Goal: Transaction & Acquisition: Purchase product/service

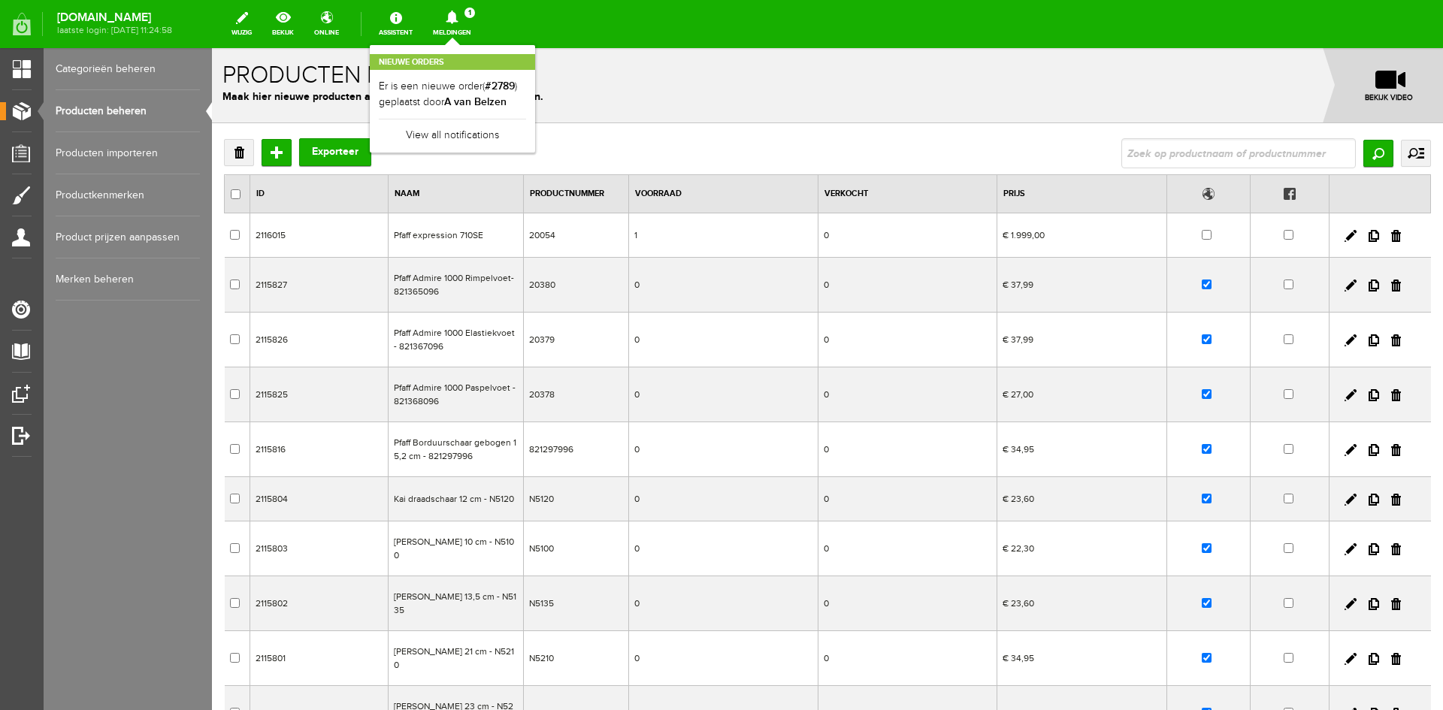
click at [1125, 150] on input "text" at bounding box center [1239, 153] width 235 height 30
type input "advent"
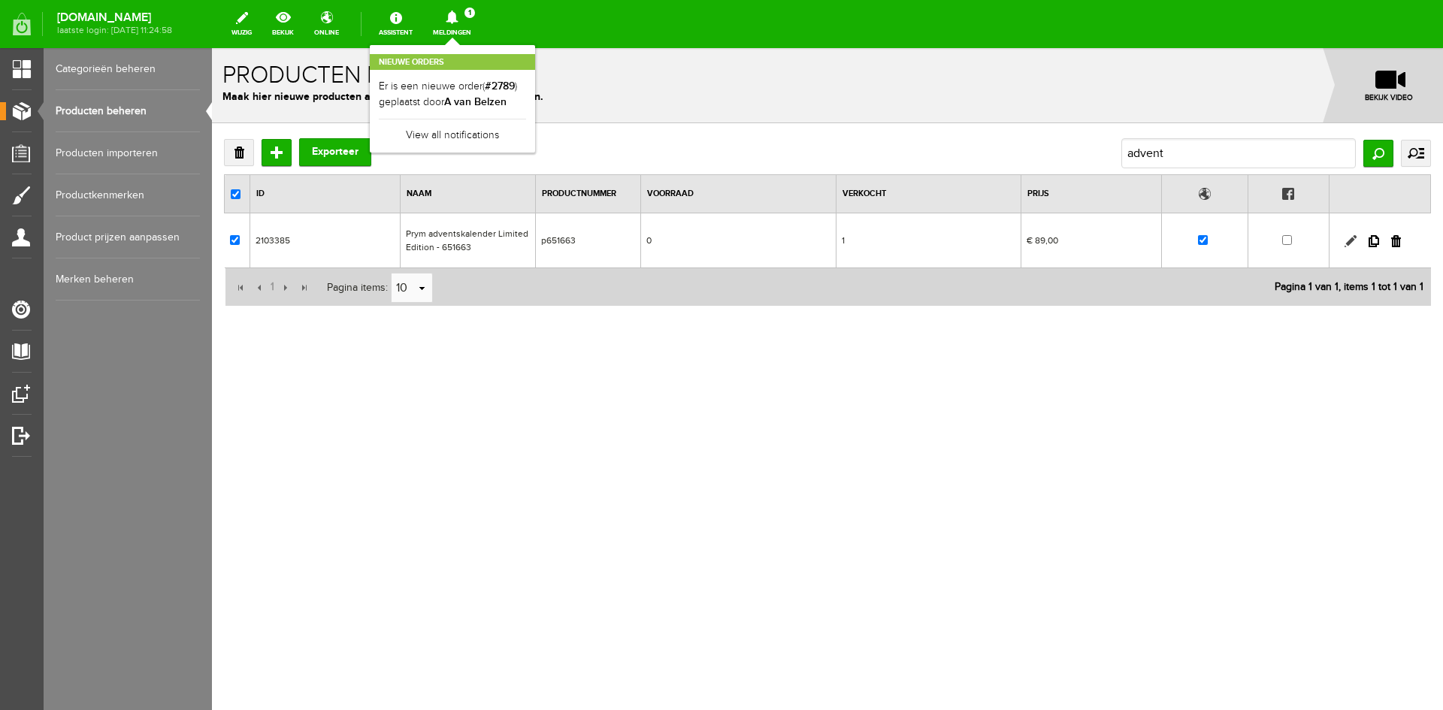
click at [1348, 240] on link at bounding box center [1351, 241] width 12 height 12
checkbox input "true"
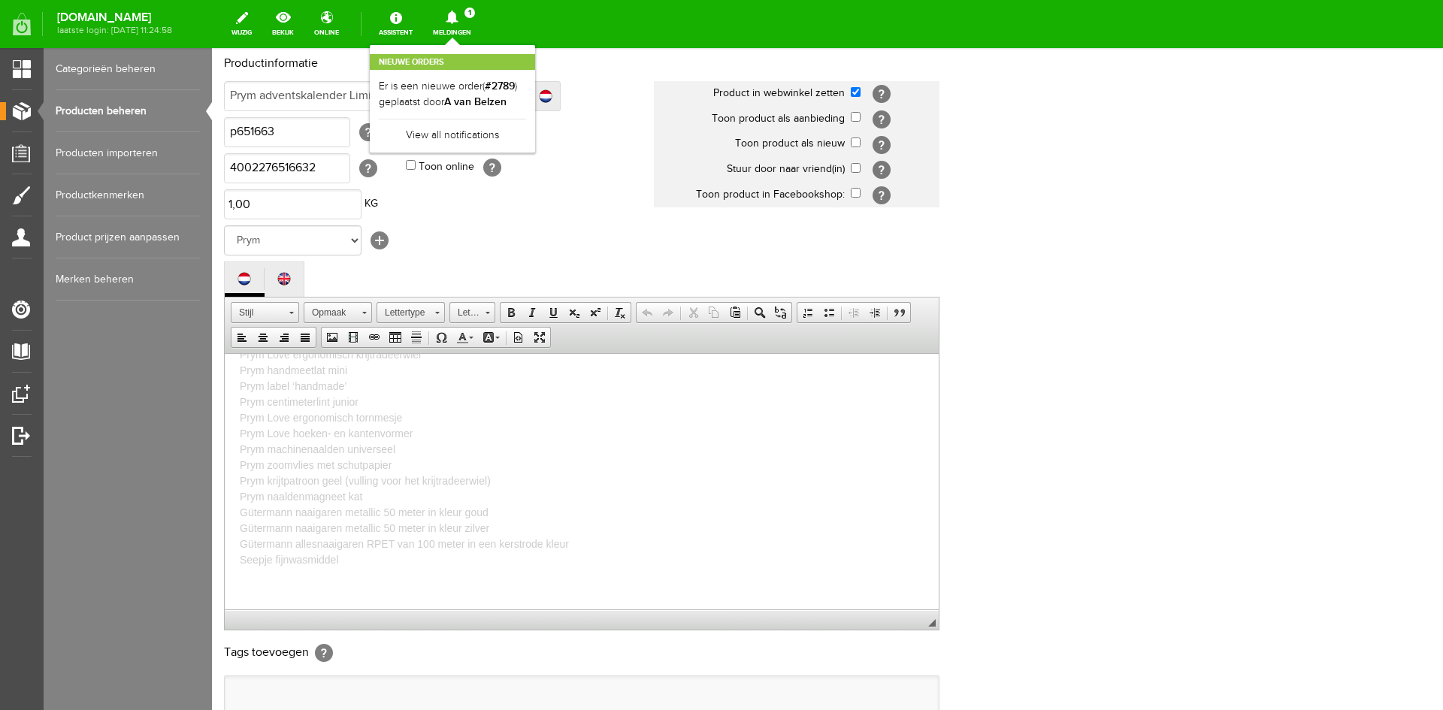
scroll to position [306, 0]
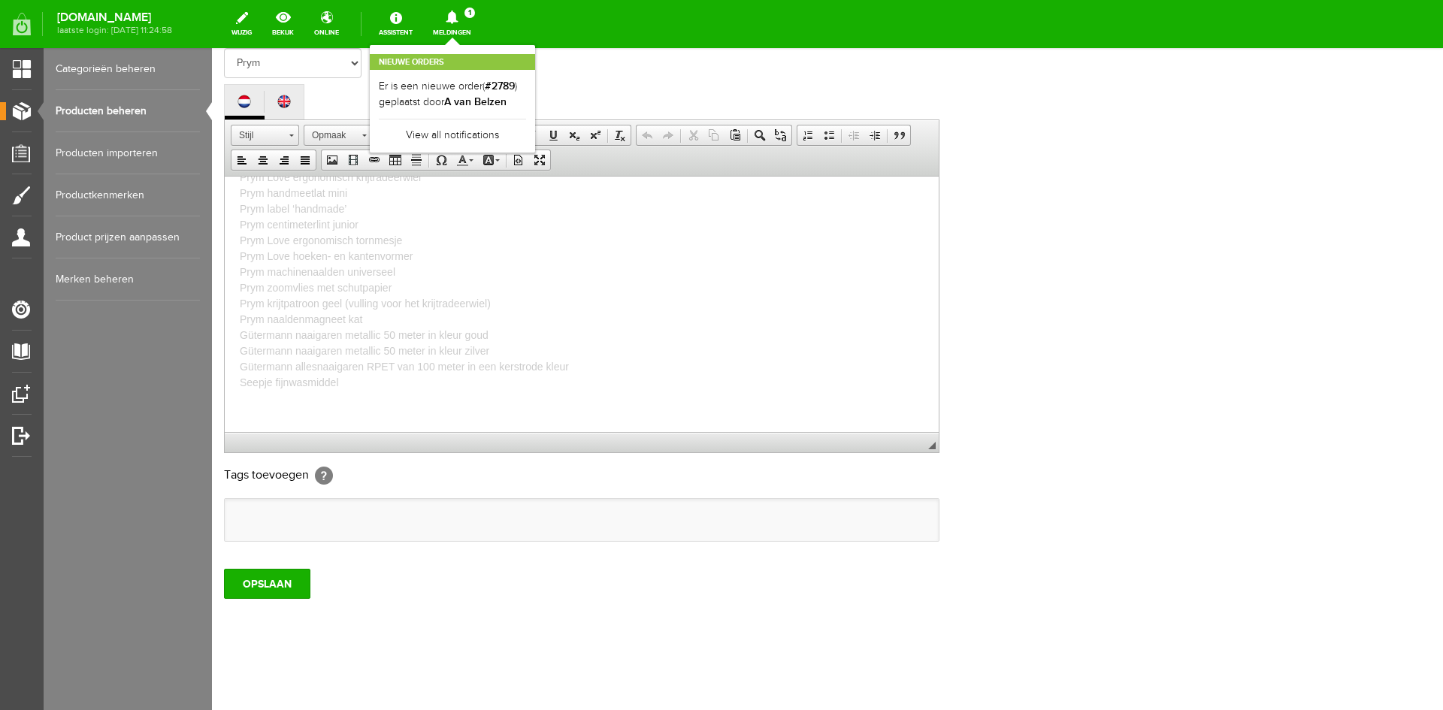
click at [299, 382] on span "Prym Love naaischaar Prym Ergonomics vingerhoed maat M Prym speldenkussen tomaa…" at bounding box center [404, 200] width 329 height 375
drag, startPoint x: 341, startPoint y: 380, endPoint x: 171, endPoint y: 374, distance: 169.3
click at [225, 374] on html "Merry Sewmas is een prachtige adventskalender box van Prym en een must voor elk…" at bounding box center [582, 63] width 714 height 735
click at [374, 383] on p "Prym Love naaischaar Prym Ergonomics vingerhoed maat M Prym speldenkussen tomaa…" at bounding box center [582, 200] width 684 height 379
drag, startPoint x: 346, startPoint y: 381, endPoint x: 428, endPoint y: 565, distance: 201.2
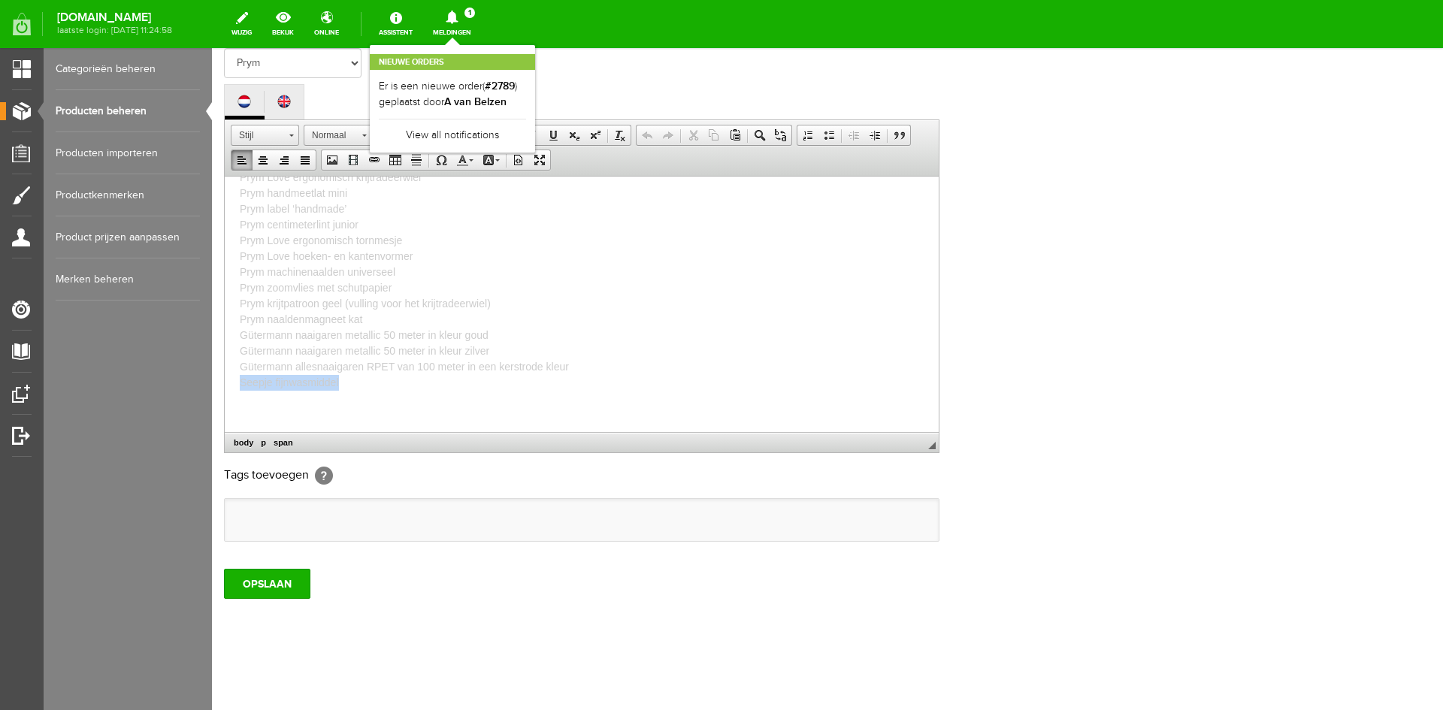
click at [225, 387] on html "Merry Sewmas is een prachtige adventskalender box van Prym en een must voor elk…" at bounding box center [582, 63] width 714 height 735
copy span "Seepje fijnwasmiddel"
click at [365, 387] on p "Prym Love naaischaar Prym Ergonomics vingerhoed maat M Prym speldenkussen tomaa…" at bounding box center [582, 200] width 684 height 379
click at [371, 288] on span "Prym Love naaischaar Prym Ergonomics vingerhoed maat M Prym speldenkussen tomaa…" at bounding box center [404, 200] width 329 height 375
drag, startPoint x: 397, startPoint y: 286, endPoint x: 241, endPoint y: 286, distance: 156.4
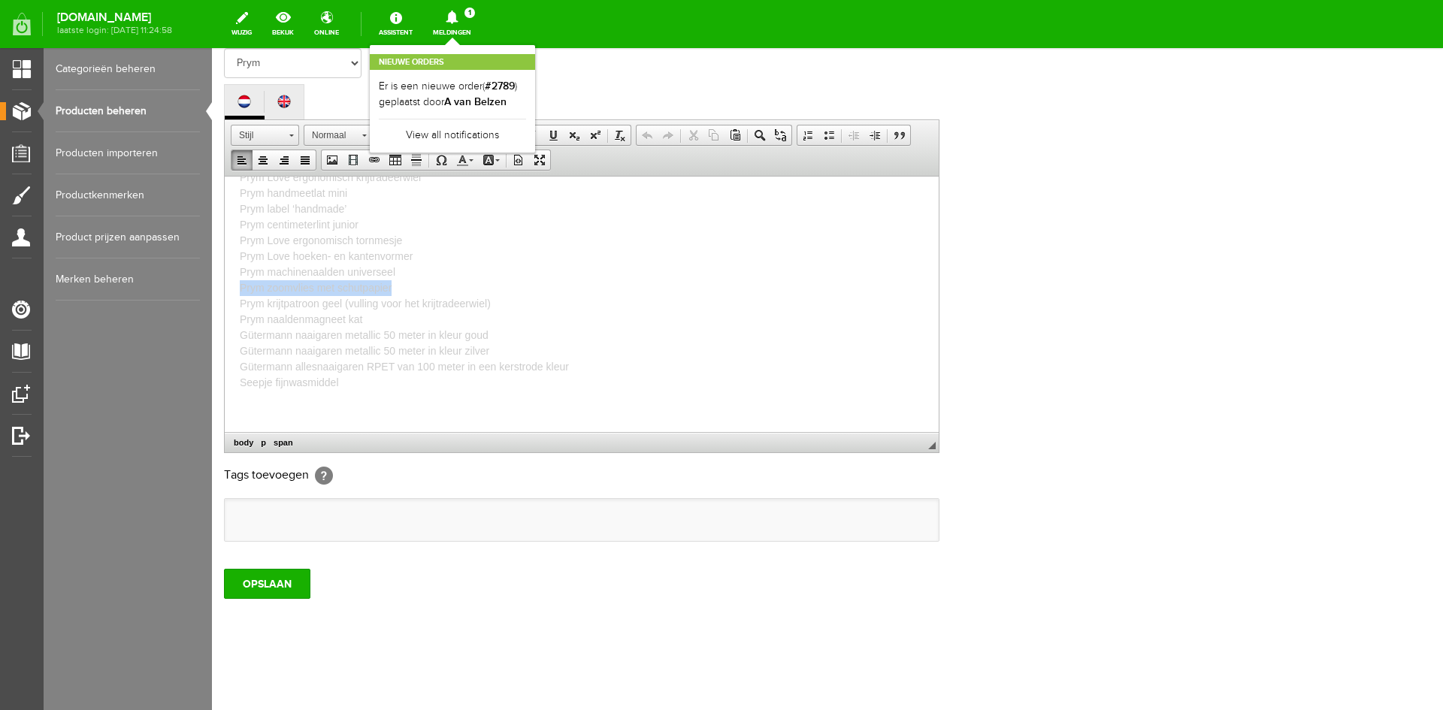
click at [241, 286] on p "Prym Love naaischaar Prym Ergonomics vingerhoed maat M Prym speldenkussen tomaa…" at bounding box center [582, 200] width 684 height 379
click at [294, 268] on span "Prym Love naaischaar Prym Ergonomics vingerhoed maat M Prym speldenkussen tomaa…" at bounding box center [404, 200] width 329 height 375
click at [408, 272] on p "Prym Love naaischaar Prym Ergonomics vingerhoed maat M Prym speldenkussen tomaa…" at bounding box center [582, 200] width 684 height 379
click at [351, 222] on span "Prym Love naaischaar Prym Ergonomics vingerhoed maat M Prym speldenkussen tomaa…" at bounding box center [404, 200] width 329 height 375
click at [363, 222] on p "Prym Love naaischaar Prym Ergonomics vingerhoed maat M Prym speldenkussen tomaa…" at bounding box center [582, 200] width 684 height 379
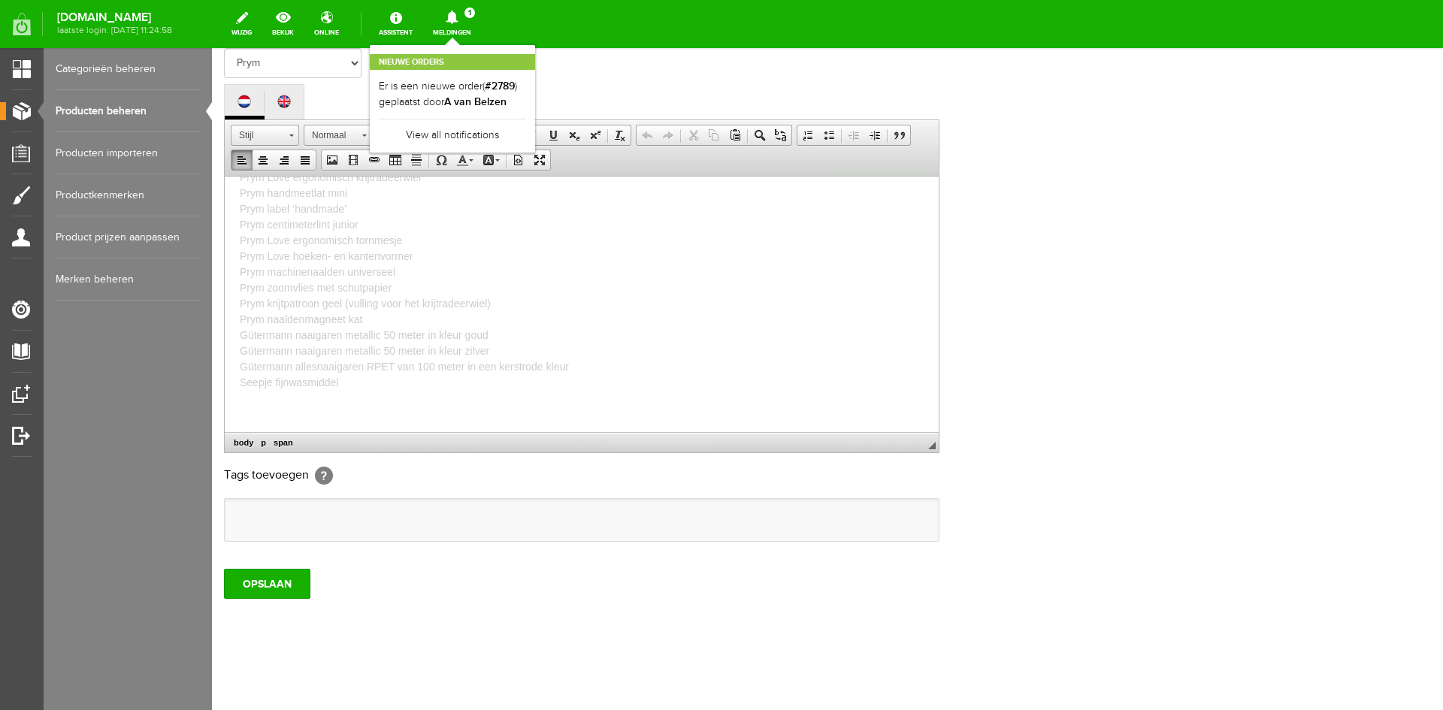
click at [324, 210] on span "Prym Love naaischaar Prym Ergonomics vingerhoed maat M Prym speldenkussen tomaa…" at bounding box center [404, 200] width 329 height 375
click at [348, 195] on p "Prym Love naaischaar Prym Ergonomics vingerhoed maat M Prym speldenkussen tomaa…" at bounding box center [582, 200] width 684 height 379
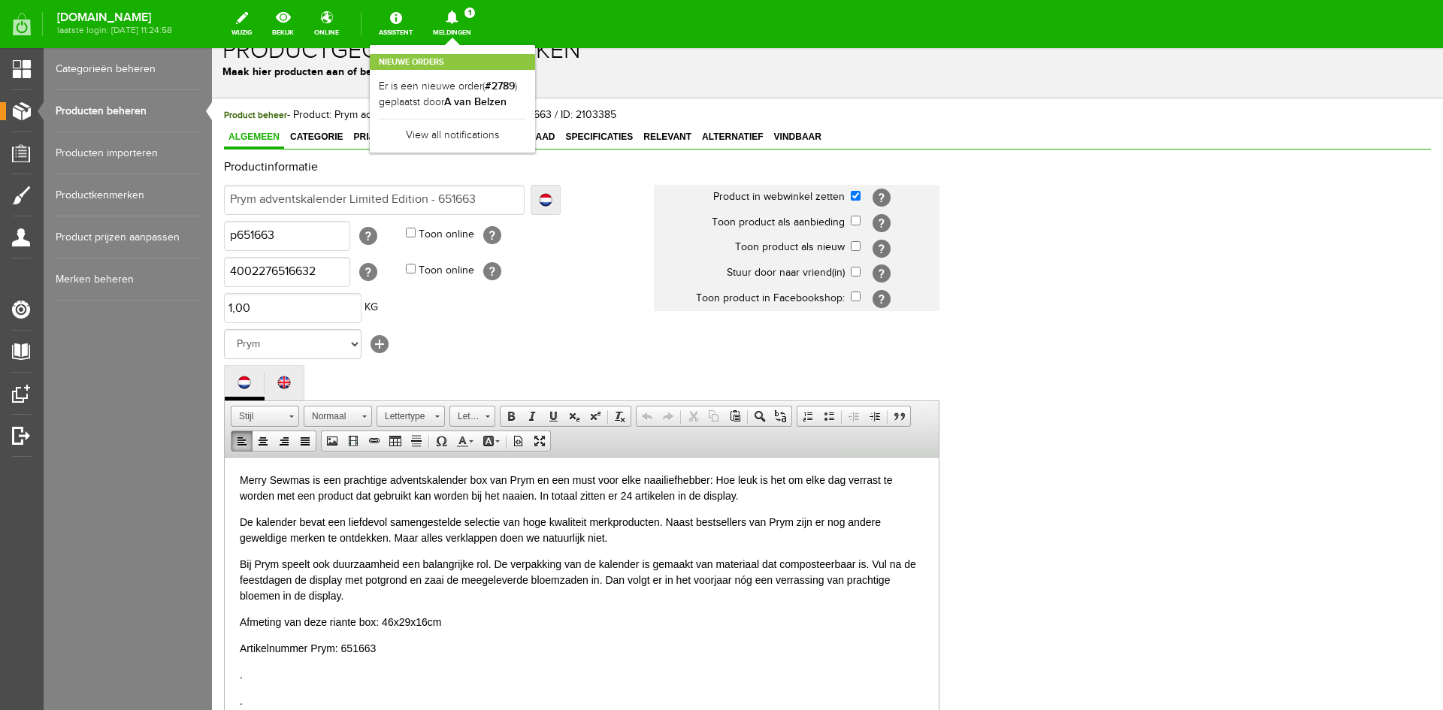
scroll to position [5, 0]
